Goal: Task Accomplishment & Management: Manage account settings

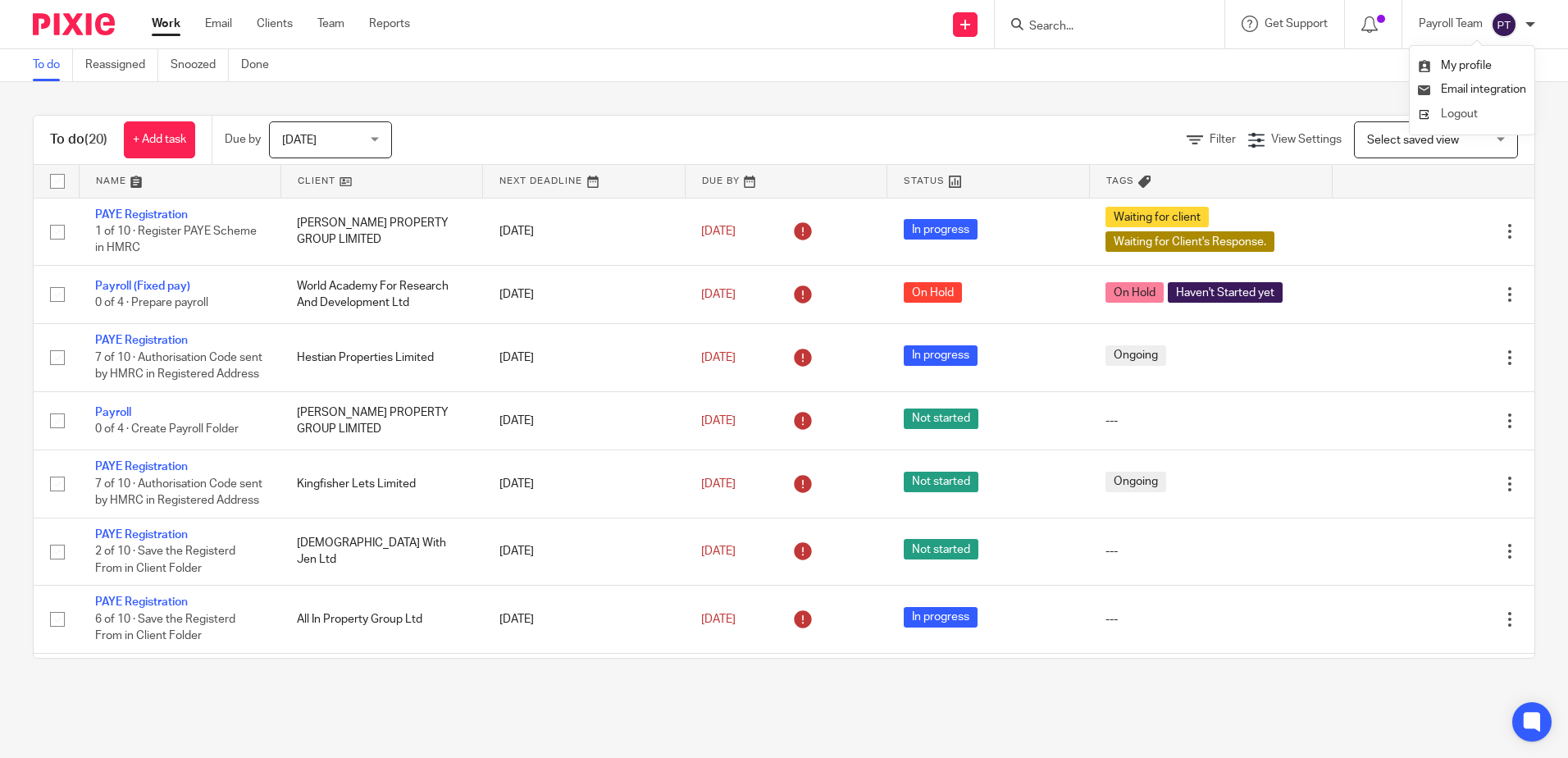
click at [1470, 115] on span "Logout" at bounding box center [1459, 113] width 37 height 12
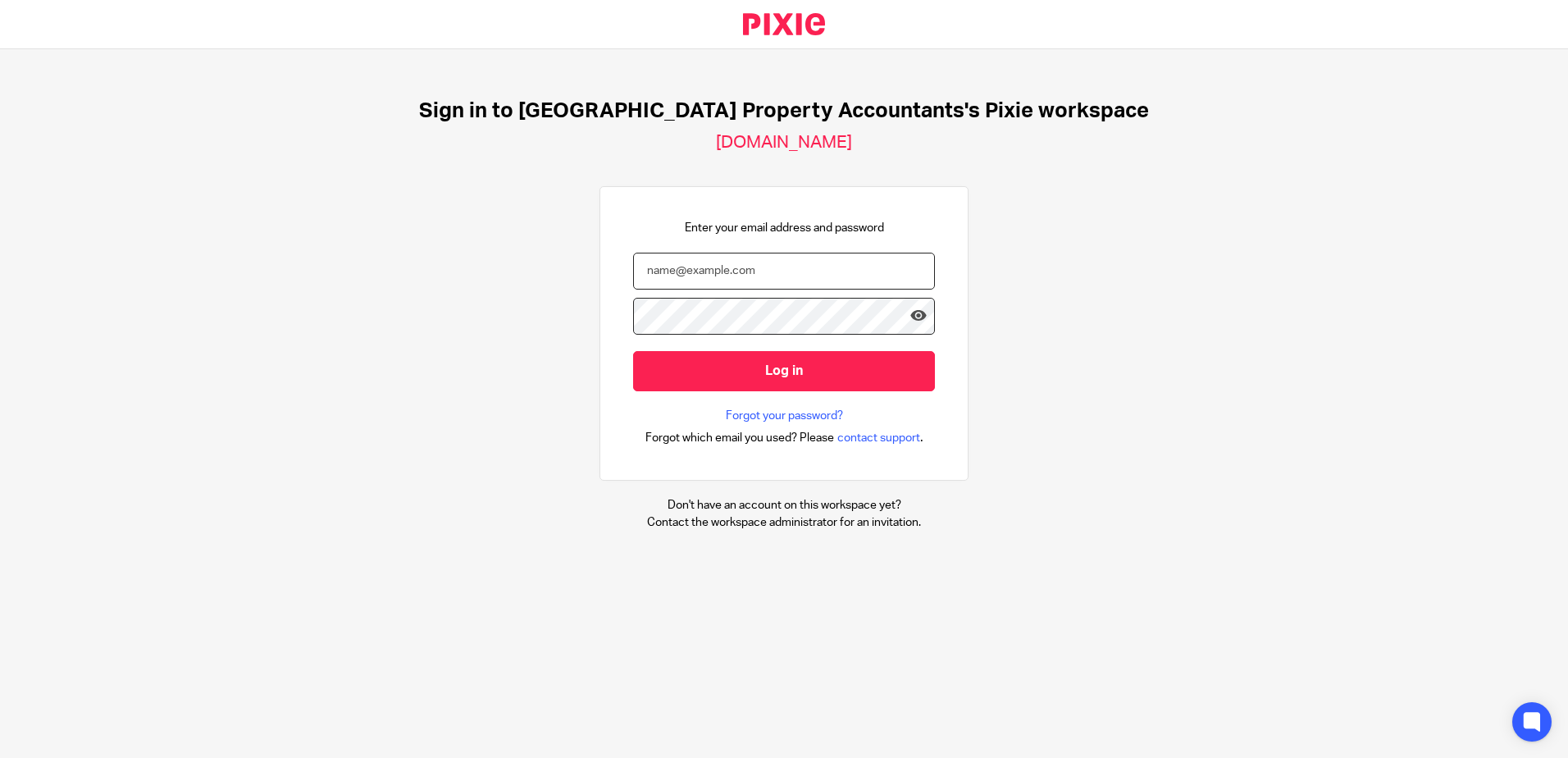
click at [726, 265] on input "email" at bounding box center [784, 271] width 302 height 37
click at [935, 428] on div at bounding box center [935, 428] width 0 height 0
type input "[EMAIL_ADDRESS][DOMAIN_NAME]"
click at [633, 298] on div at bounding box center [633, 298] width 0 height 0
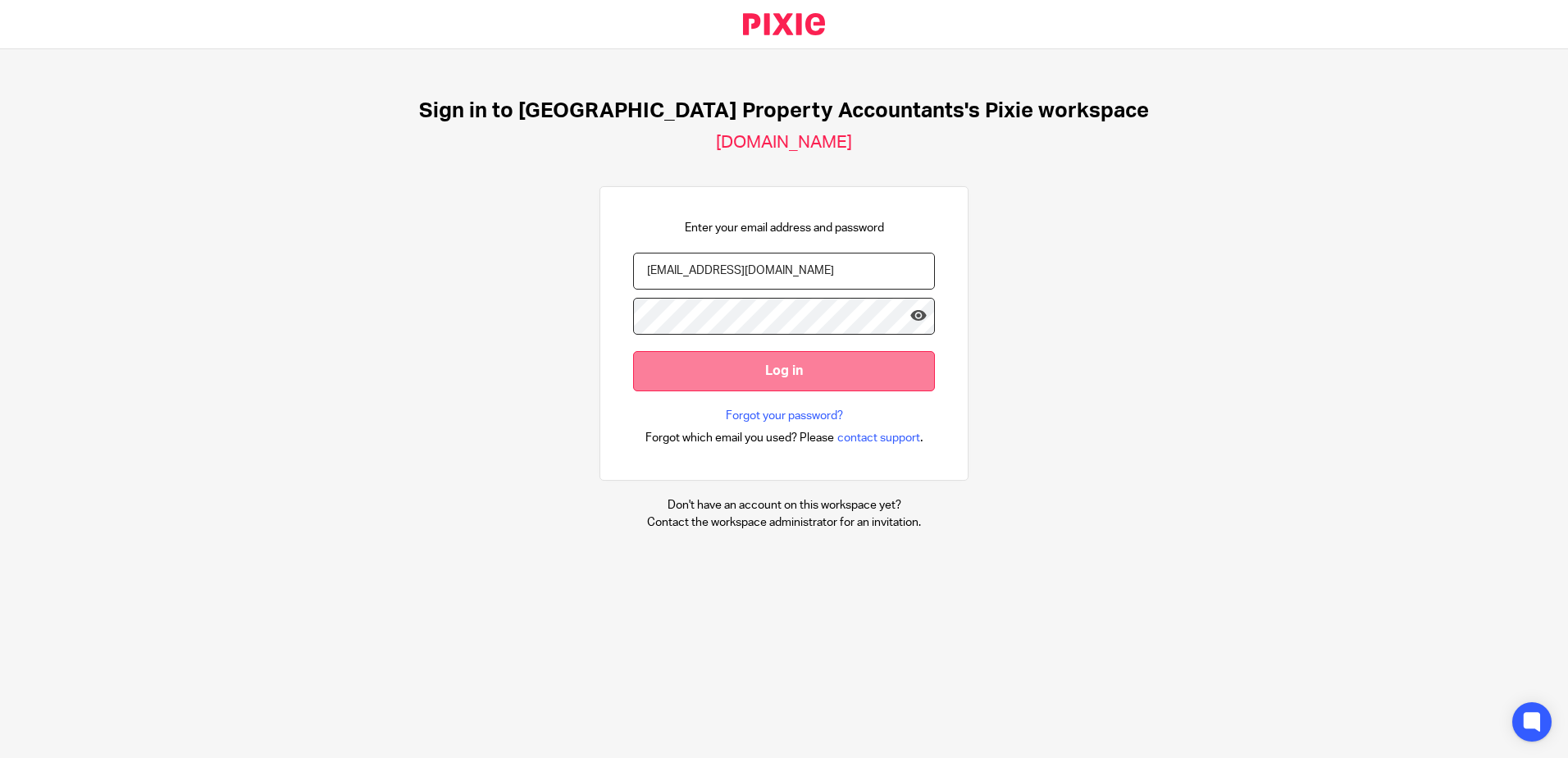
click at [743, 375] on input "Log in" at bounding box center [784, 371] width 302 height 40
